Goal: Information Seeking & Learning: Find specific fact

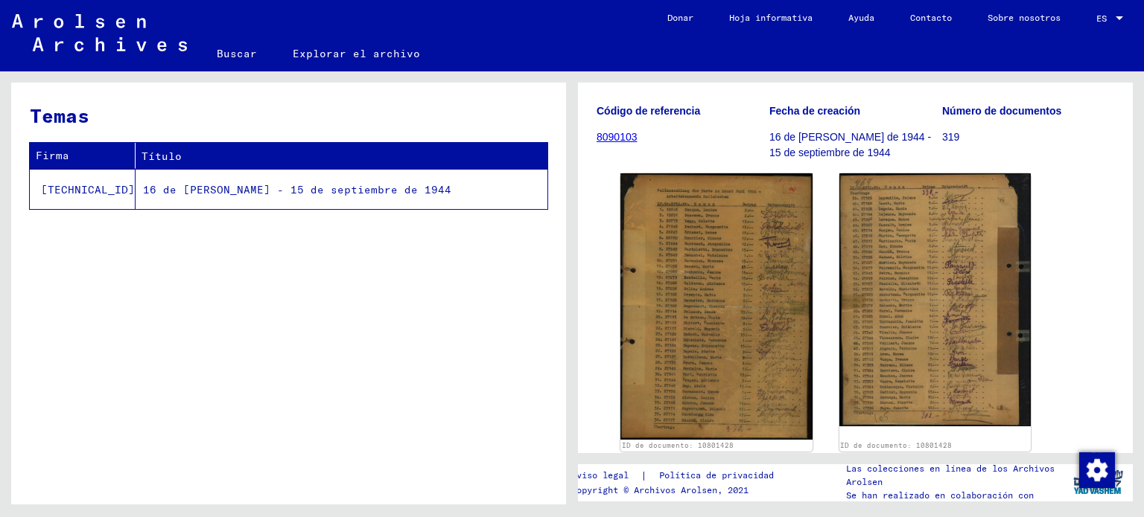
scroll to position [149, 0]
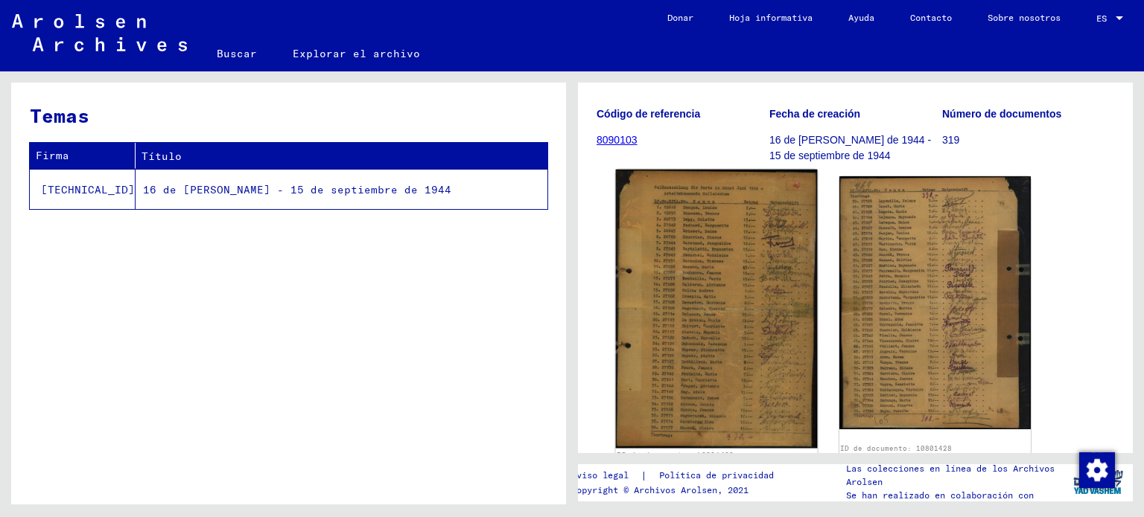
click at [706, 314] on img at bounding box center [716, 309] width 201 height 279
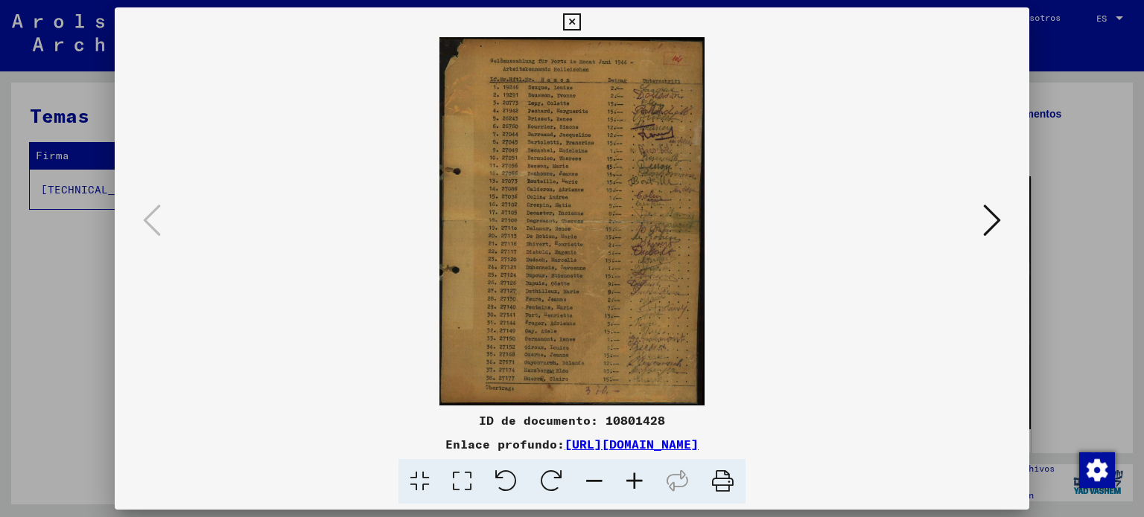
drag, startPoint x: 418, startPoint y: 221, endPoint x: 804, endPoint y: 303, distance: 395.0
click at [804, 303] on img at bounding box center [572, 221] width 814 height 369
drag, startPoint x: 801, startPoint y: 240, endPoint x: 435, endPoint y: 290, distance: 369.6
click at [435, 290] on img at bounding box center [572, 221] width 814 height 369
drag, startPoint x: 669, startPoint y: 418, endPoint x: 481, endPoint y: 430, distance: 188.1
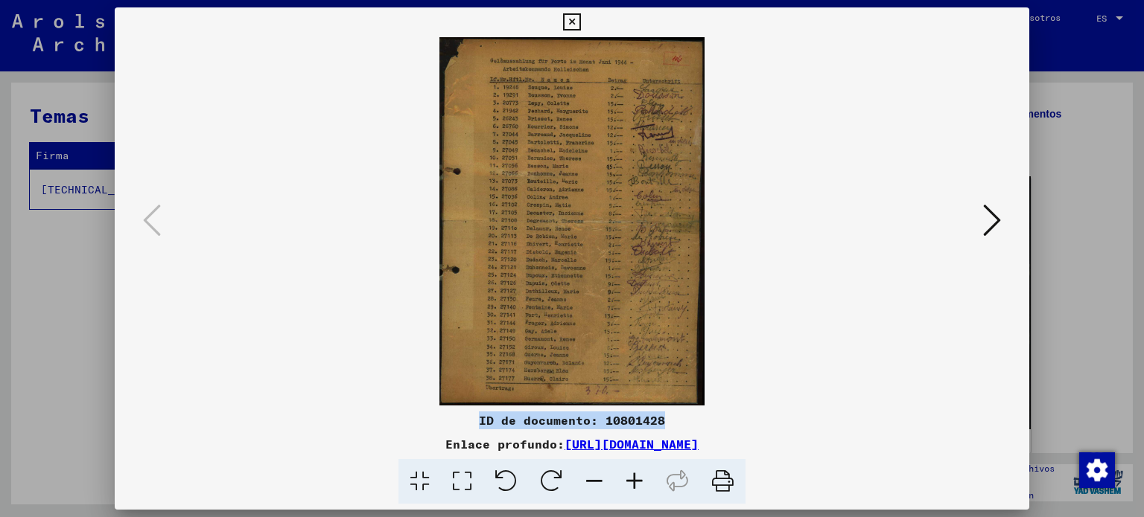
click at [480, 430] on div "ID de documento: 10801428 Enlace profundo: [URL][DOMAIN_NAME]" at bounding box center [572, 458] width 915 height 93
click at [475, 419] on div "ID de documento: 10801428" at bounding box center [572, 421] width 915 height 18
drag, startPoint x: 479, startPoint y: 418, endPoint x: 698, endPoint y: 412, distance: 219.0
click at [698, 412] on div "ID de documento: 10801428" at bounding box center [572, 421] width 915 height 18
copy font "ID de documento: 10801428"
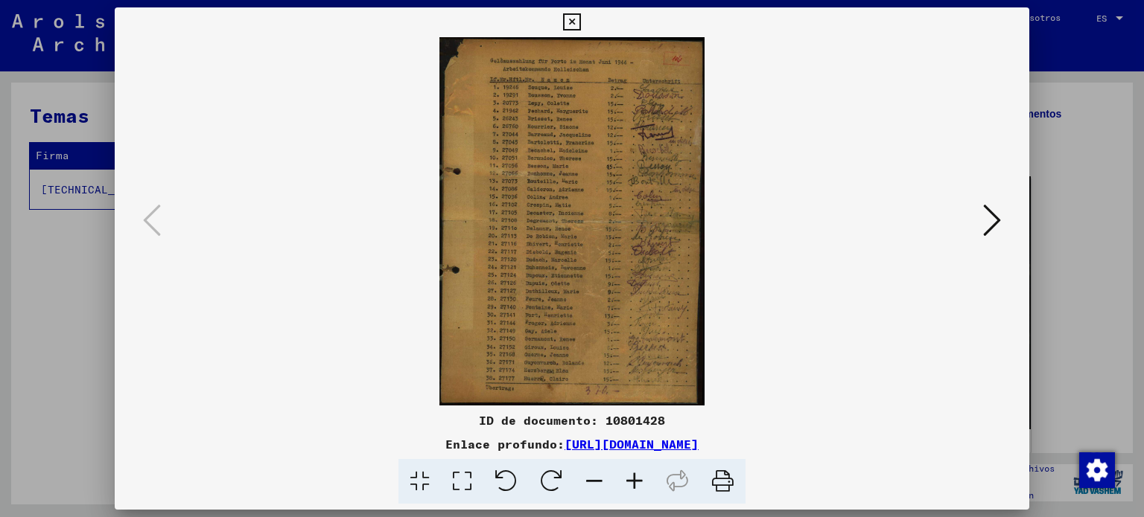
click at [872, 442] on div "Enlace profundo: [URL][DOMAIN_NAME]" at bounding box center [572, 445] width 915 height 18
drag, startPoint x: 868, startPoint y: 442, endPoint x: 410, endPoint y: 444, distance: 458.7
click at [410, 444] on div "Enlace profundo: [URL][DOMAIN_NAME]" at bounding box center [572, 445] width 915 height 18
copy font "[URL][DOMAIN_NAME]"
click at [994, 223] on icon at bounding box center [992, 221] width 18 height 36
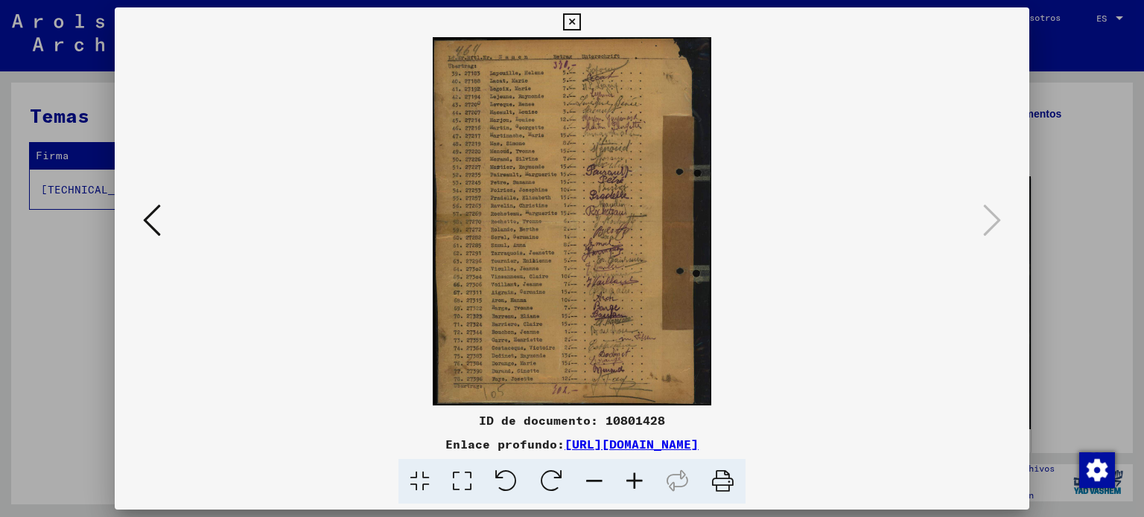
click at [155, 232] on icon at bounding box center [152, 221] width 18 height 36
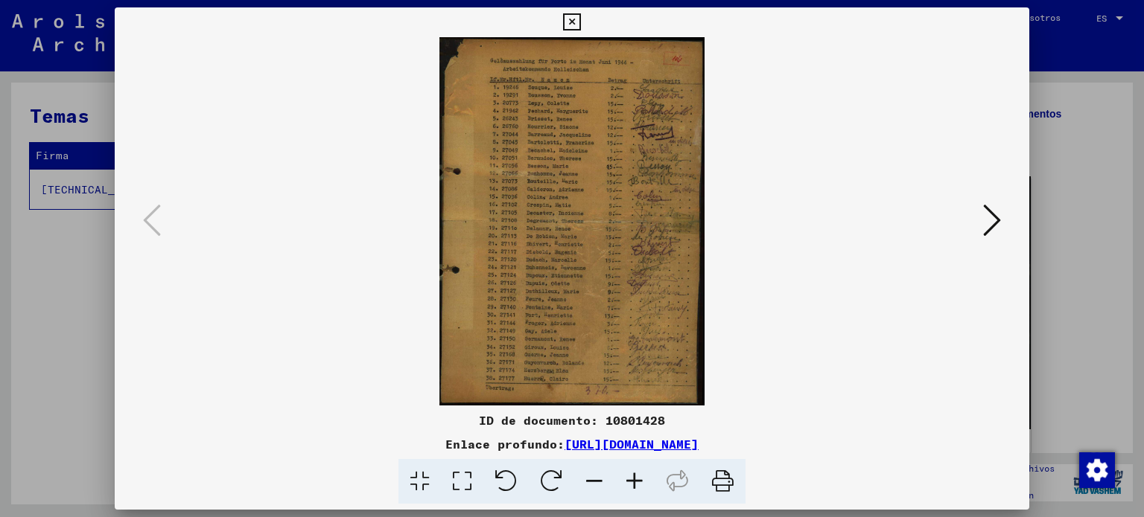
click at [995, 224] on icon at bounding box center [992, 221] width 18 height 36
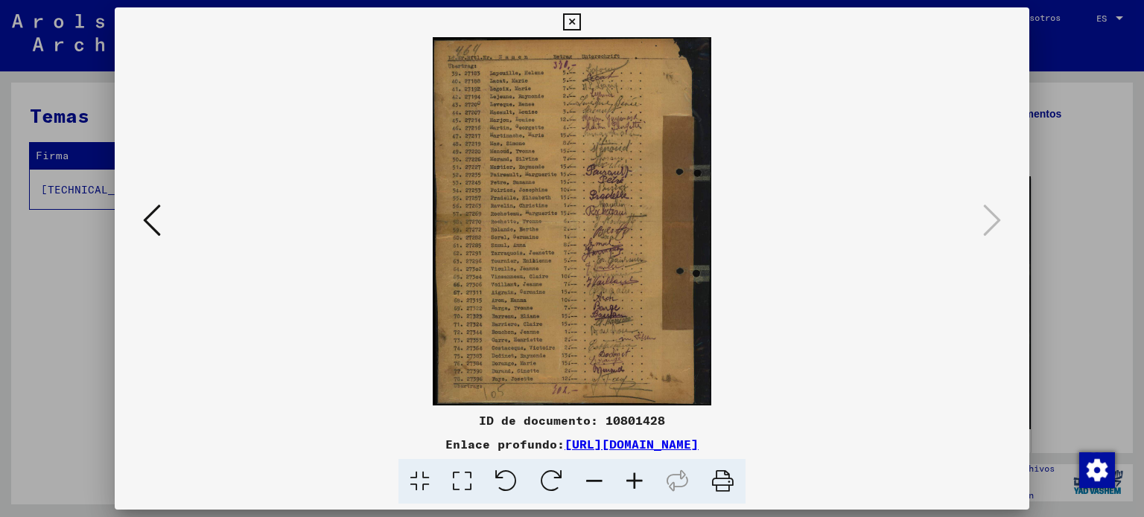
click at [698, 437] on font "[URL][DOMAIN_NAME]" at bounding box center [631, 444] width 134 height 15
click at [890, 447] on div "Enlace profundo: [URL][DOMAIN_NAME]" at bounding box center [572, 445] width 915 height 18
drag, startPoint x: 881, startPoint y: 444, endPoint x: 453, endPoint y: 413, distance: 428.5
click at [453, 413] on div "ID de documento: 10801428 Enlace profundo: [URL][DOMAIN_NAME]" at bounding box center [572, 458] width 915 height 93
copy div "ID de documento: 10801428 Enlace profundo: [URL][DOMAIN_NAME]"
